Goal: Transaction & Acquisition: Purchase product/service

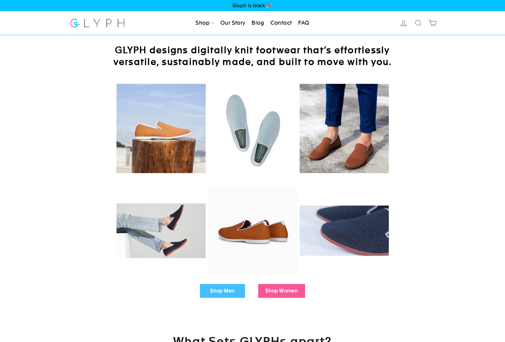
click at [225, 290] on link "Shop Men" at bounding box center [222, 291] width 45 height 14
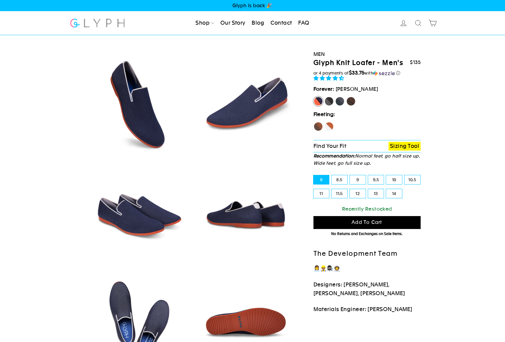
select select "highest-rating"
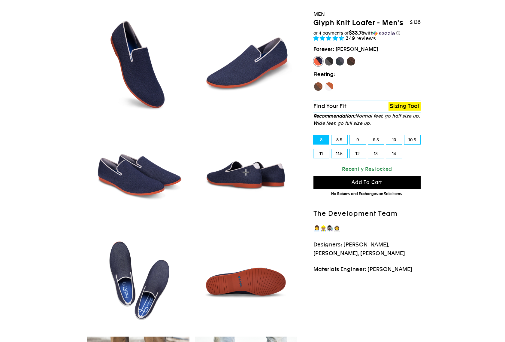
scroll to position [41, 0]
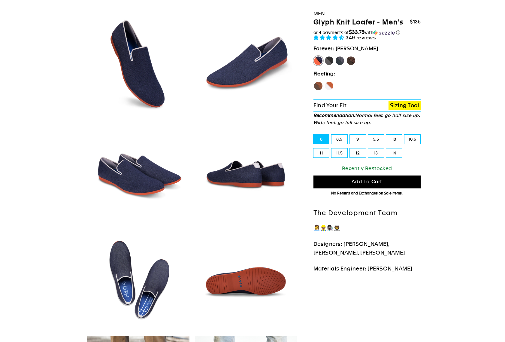
click at [323, 151] on label "11" at bounding box center [321, 152] width 16 height 9
click at [314, 149] on input "11" at bounding box center [313, 148] width 0 height 0
radio input "true"
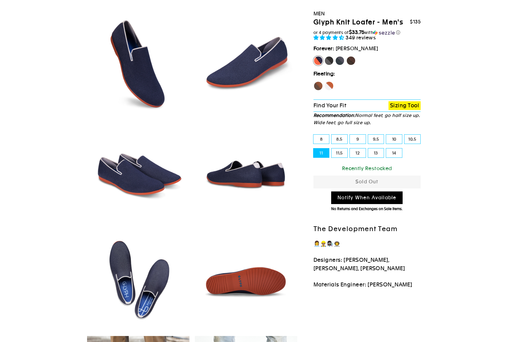
click at [328, 58] on label "Panther" at bounding box center [329, 61] width 10 height 10
click at [324, 56] on input "Panther" at bounding box center [324, 56] width 0 height 0
radio input "true"
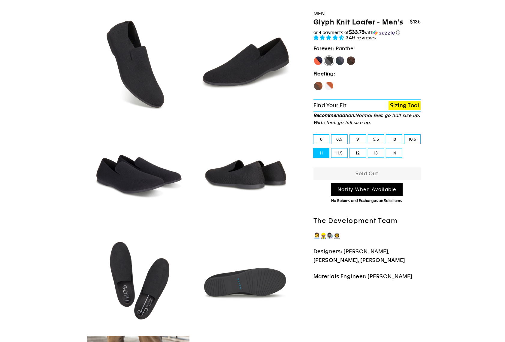
click at [339, 60] on label "Rhino" at bounding box center [340, 61] width 10 height 10
click at [335, 56] on input "Rhino" at bounding box center [335, 56] width 0 height 0
radio input "true"
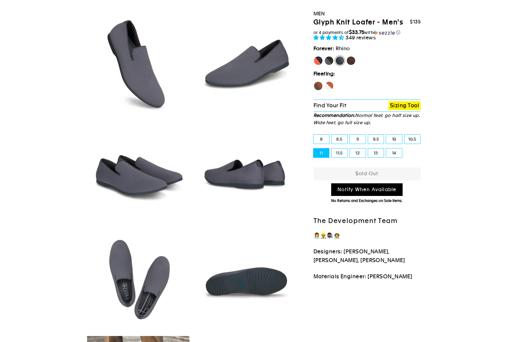
click at [355, 61] on label "Mustang" at bounding box center [351, 61] width 10 height 10
click at [346, 56] on input "Mustang" at bounding box center [346, 56] width 0 height 0
radio input "true"
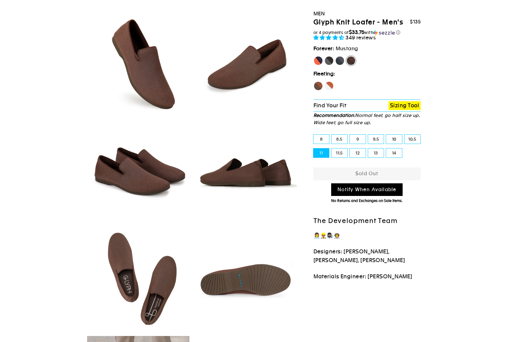
click at [331, 84] on label "Fox" at bounding box center [329, 86] width 10 height 10
click at [324, 81] on input "Fox" at bounding box center [324, 81] width 0 height 0
radio input "true"
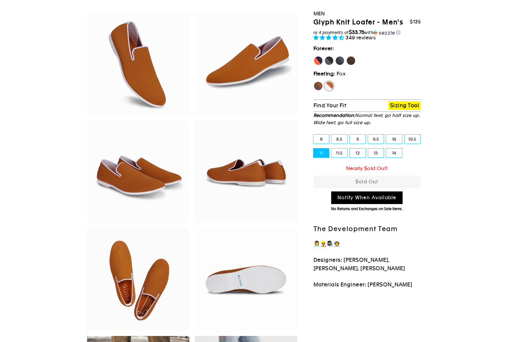
click at [317, 83] on label "Hawk" at bounding box center [318, 86] width 10 height 10
click at [314, 81] on input "Hawk" at bounding box center [313, 81] width 0 height 0
radio input "true"
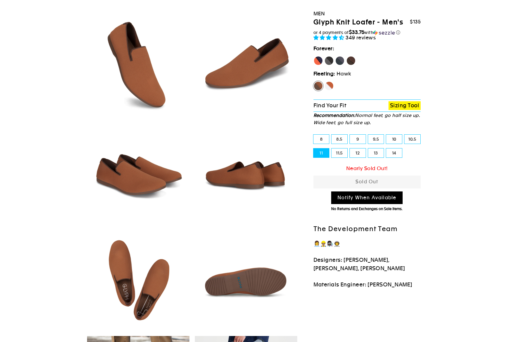
click at [358, 137] on label "9" at bounding box center [358, 138] width 16 height 9
click at [350, 135] on input "9" at bounding box center [350, 134] width 0 height 0
radio input "true"
click at [330, 59] on label "Panther" at bounding box center [329, 61] width 10 height 10
click at [324, 56] on input "Panther" at bounding box center [324, 56] width 0 height 0
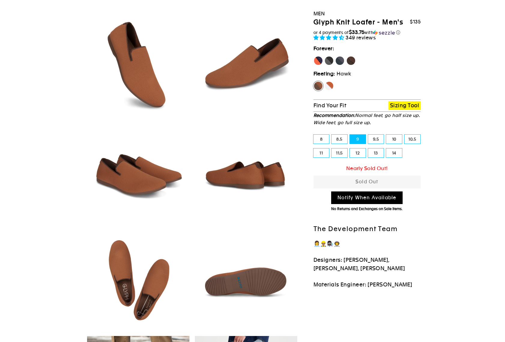
radio input "true"
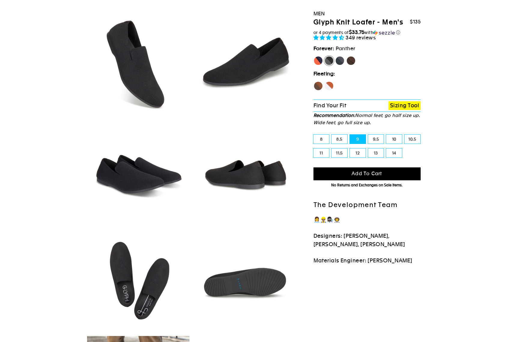
click at [323, 152] on label "11" at bounding box center [321, 152] width 16 height 9
click at [314, 149] on input "11" at bounding box center [313, 148] width 0 height 0
radio input "true"
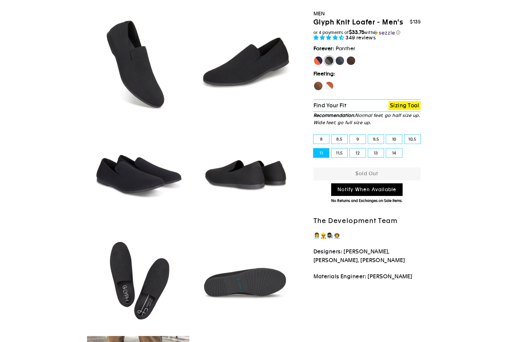
click at [358, 137] on label "9" at bounding box center [358, 138] width 16 height 9
click at [350, 135] on input "9" at bounding box center [350, 134] width 0 height 0
radio input "true"
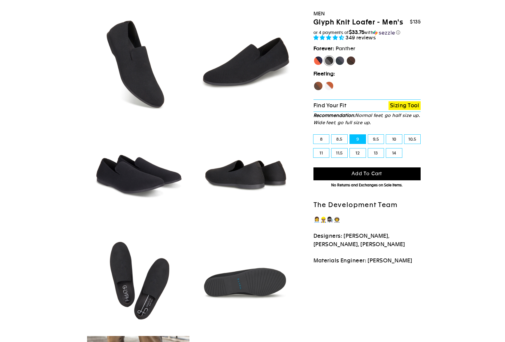
click at [382, 137] on label "9.5" at bounding box center [376, 138] width 16 height 9
click at [368, 135] on input "9.5" at bounding box center [368, 134] width 0 height 0
radio input "true"
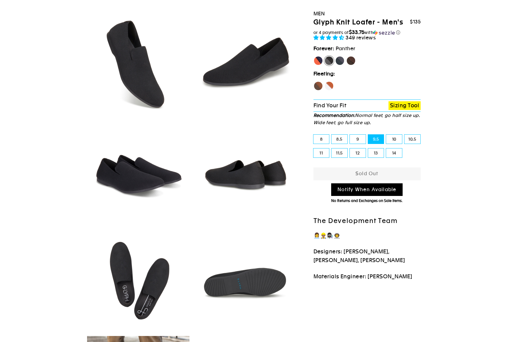
click at [393, 137] on label "10" at bounding box center [394, 138] width 16 height 9
click at [386, 135] on input "10" at bounding box center [386, 134] width 0 height 0
radio input "true"
click at [412, 137] on label "10.5" at bounding box center [412, 138] width 16 height 9
click at [405, 135] on input "10.5" at bounding box center [404, 134] width 0 height 0
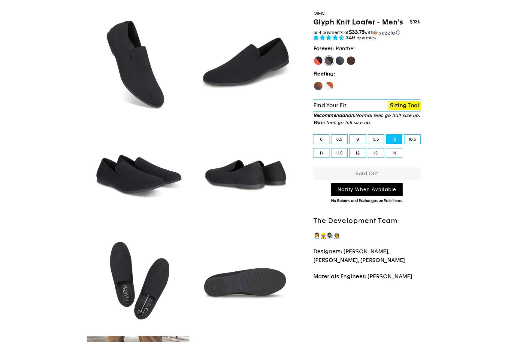
radio input "true"
click at [317, 136] on label "8" at bounding box center [321, 138] width 16 height 9
click at [314, 135] on input "8" at bounding box center [313, 134] width 0 height 0
radio input "true"
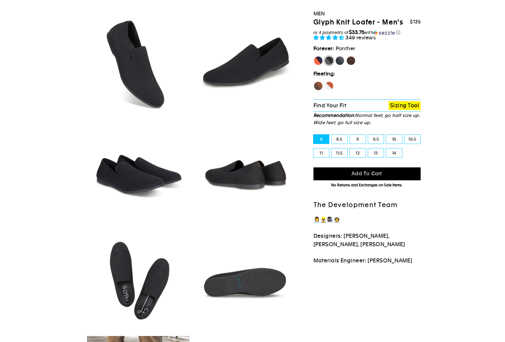
click at [342, 137] on label "8.5" at bounding box center [339, 138] width 16 height 9
click at [332, 135] on input "8.5" at bounding box center [331, 134] width 0 height 0
radio input "true"
click at [355, 136] on label "9" at bounding box center [358, 138] width 16 height 9
click at [350, 135] on input "9" at bounding box center [350, 134] width 0 height 0
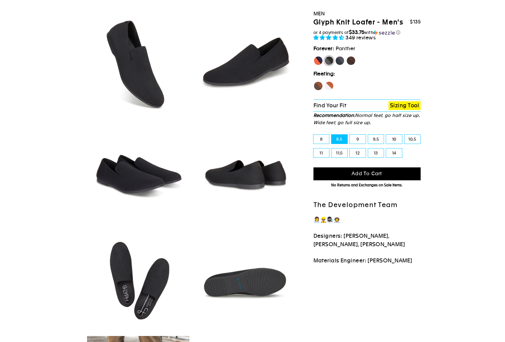
radio input "true"
click at [374, 139] on label "9.5" at bounding box center [376, 138] width 16 height 9
click at [368, 135] on input "9.5" at bounding box center [368, 134] width 0 height 0
radio input "true"
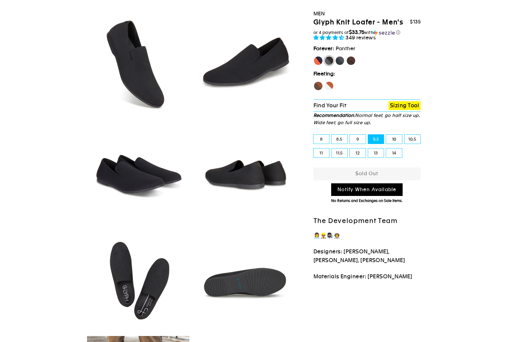
click at [372, 151] on label "13" at bounding box center [376, 152] width 16 height 9
click at [368, 149] on input "13" at bounding box center [368, 148] width 0 height 0
radio input "true"
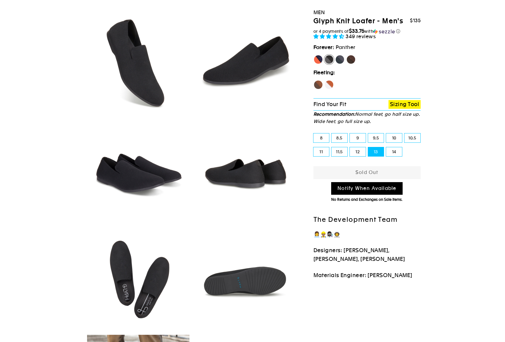
click at [399, 151] on label "14" at bounding box center [394, 151] width 16 height 9
click at [386, 147] on input "14" at bounding box center [386, 147] width 0 height 0
radio input "true"
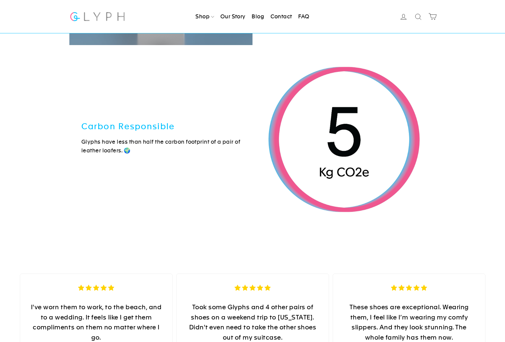
scroll to position [1962, 0]
